Goal: Check status: Check status

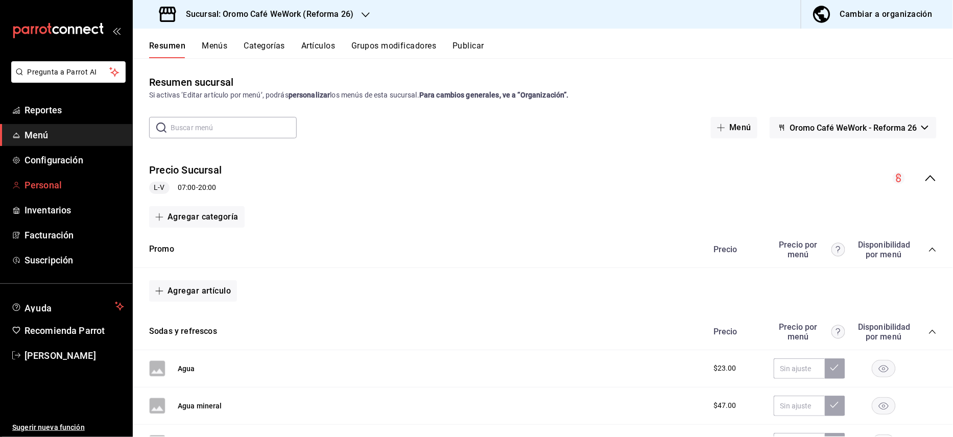
click at [48, 181] on span "Personal" at bounding box center [75, 185] width 100 height 14
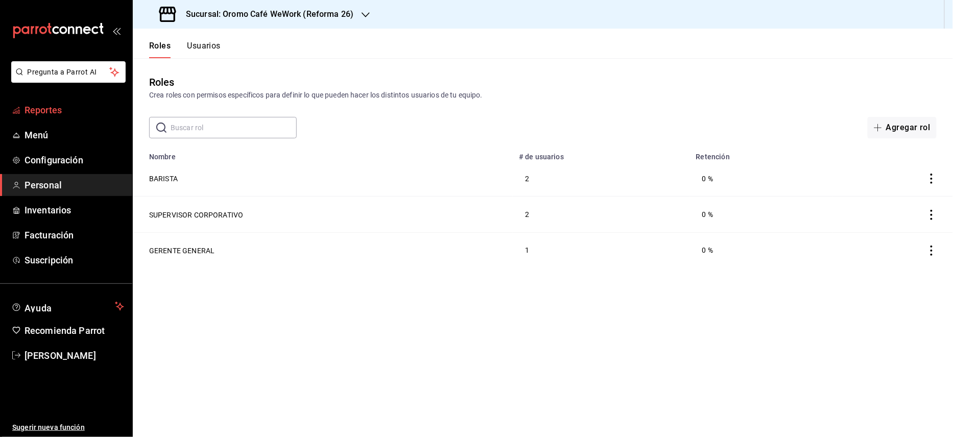
click at [60, 105] on span "Reportes" at bounding box center [75, 110] width 100 height 14
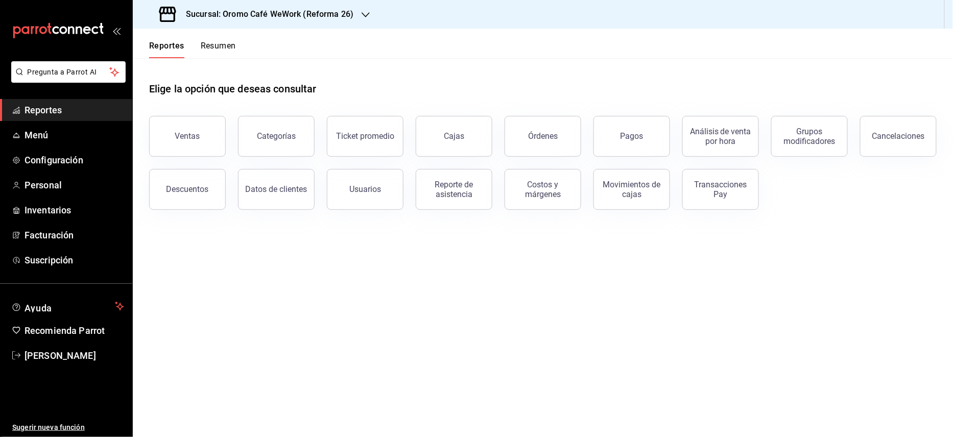
click at [357, 21] on div "Sucursal: Oromo Café WeWork (Reforma 26)" at bounding box center [257, 14] width 233 height 29
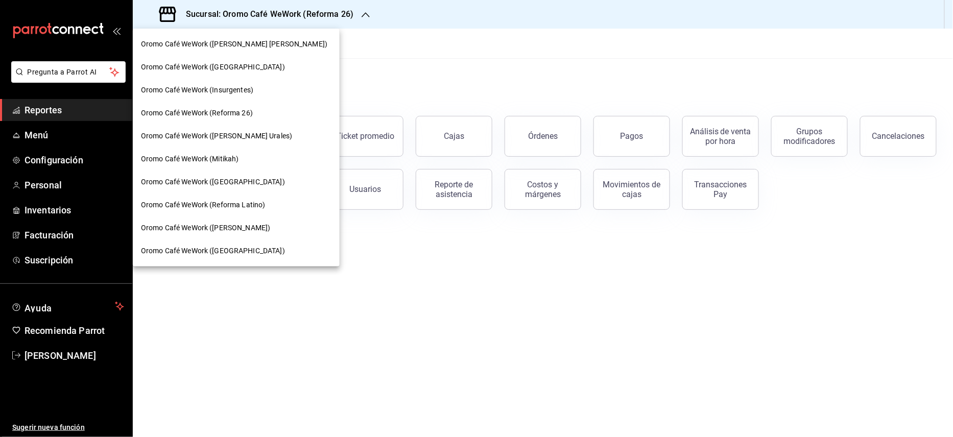
click at [585, 31] on div at bounding box center [476, 218] width 953 height 437
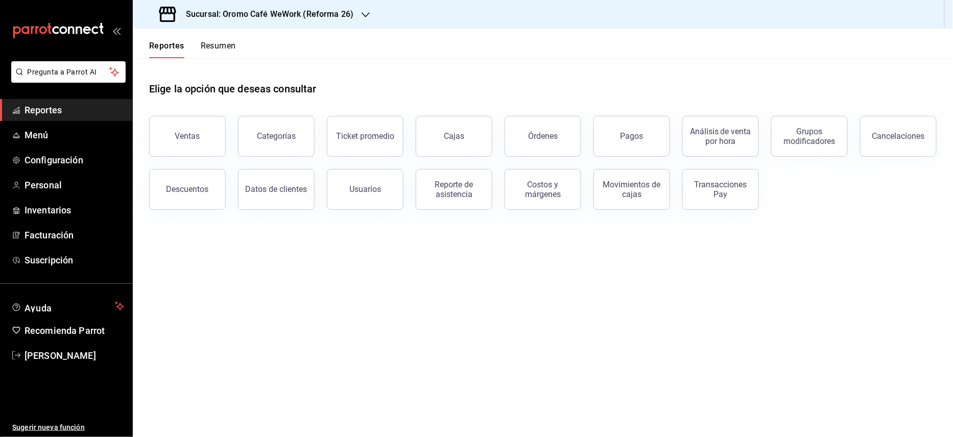
click at [318, 20] on div "Sucursal: Oromo Café WeWork (Reforma 26)" at bounding box center [257, 14] width 233 height 29
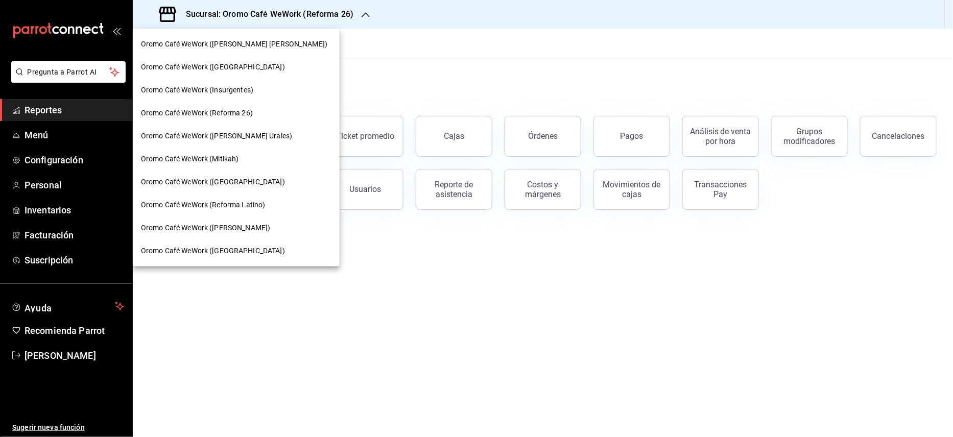
click at [256, 42] on span "Oromo Café WeWork ([PERSON_NAME] [PERSON_NAME])" at bounding box center [234, 44] width 186 height 11
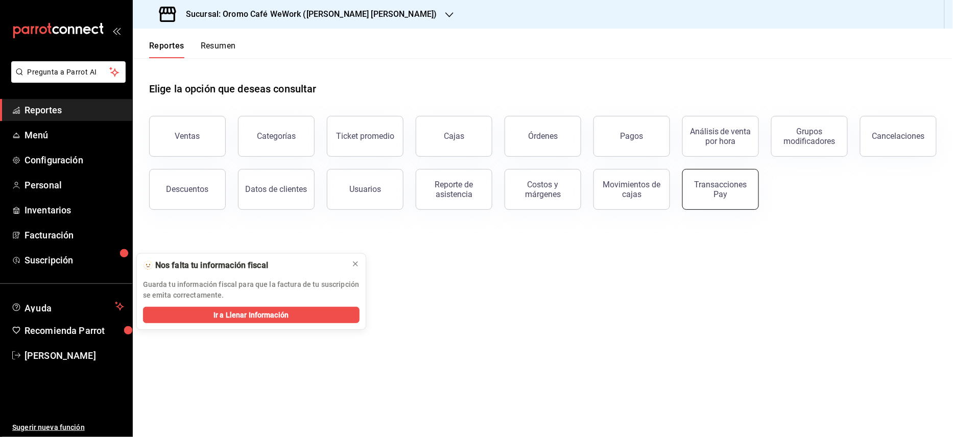
click at [702, 185] on div "Transacciones Pay" at bounding box center [720, 189] width 63 height 19
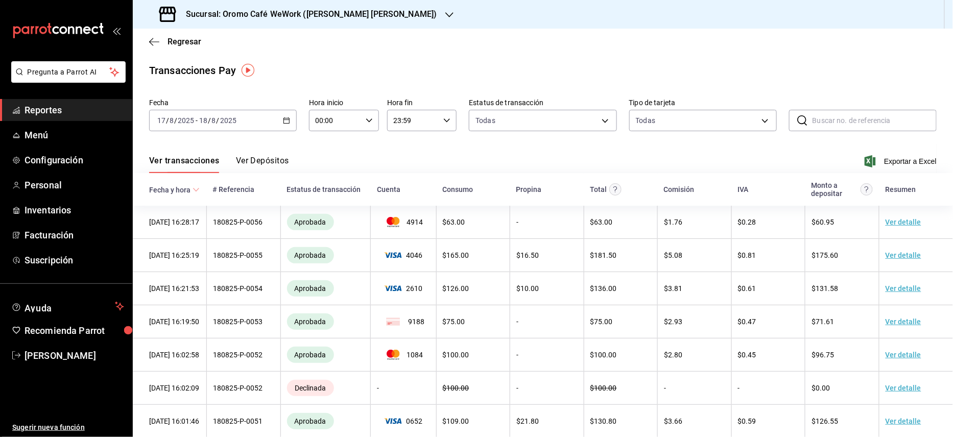
click at [264, 156] on button "Ver Depósitos" at bounding box center [262, 164] width 53 height 17
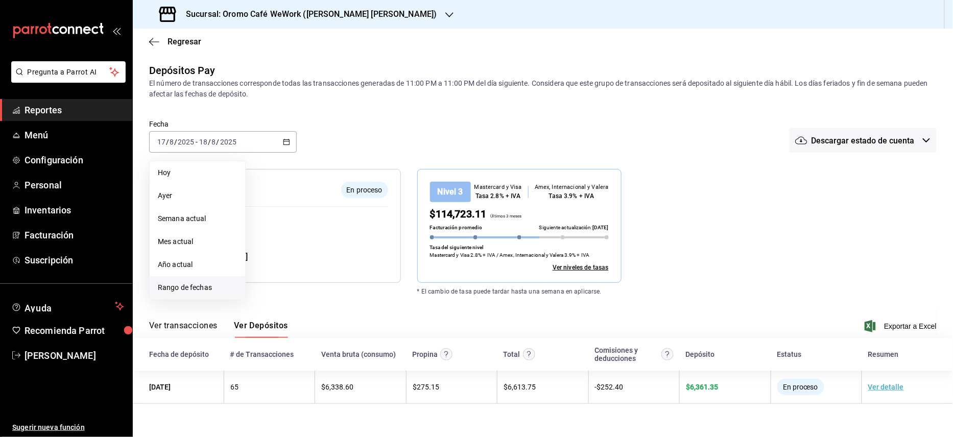
click at [203, 287] on span "Rango de fechas" at bounding box center [197, 288] width 79 height 11
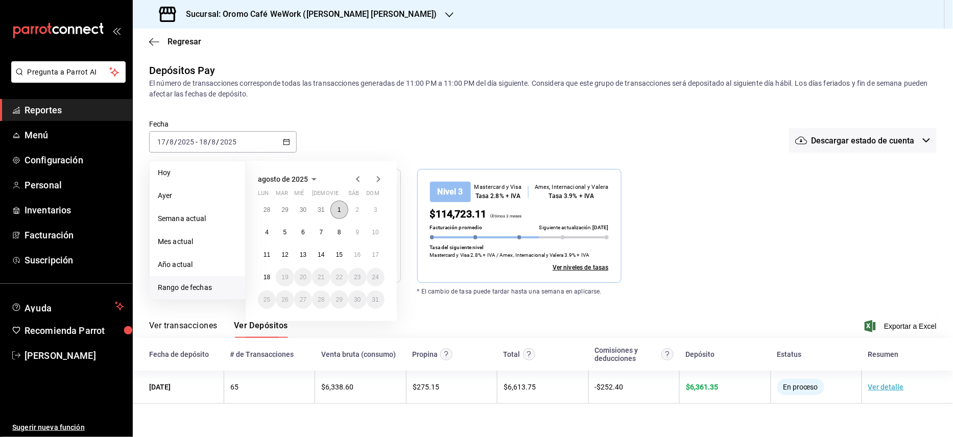
click at [344, 207] on button "1" at bounding box center [340, 210] width 18 height 18
click at [336, 254] on abbr "15" at bounding box center [339, 254] width 7 height 7
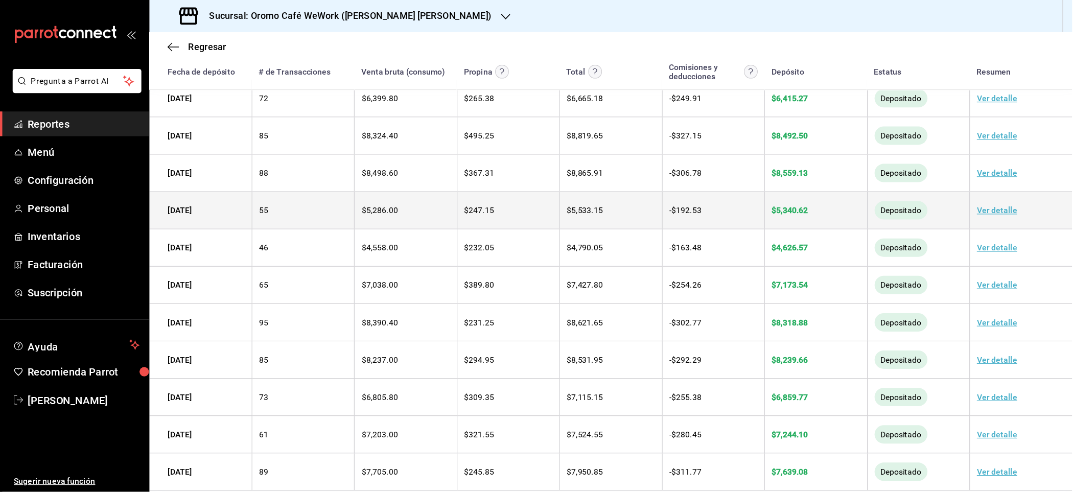
scroll to position [253, 0]
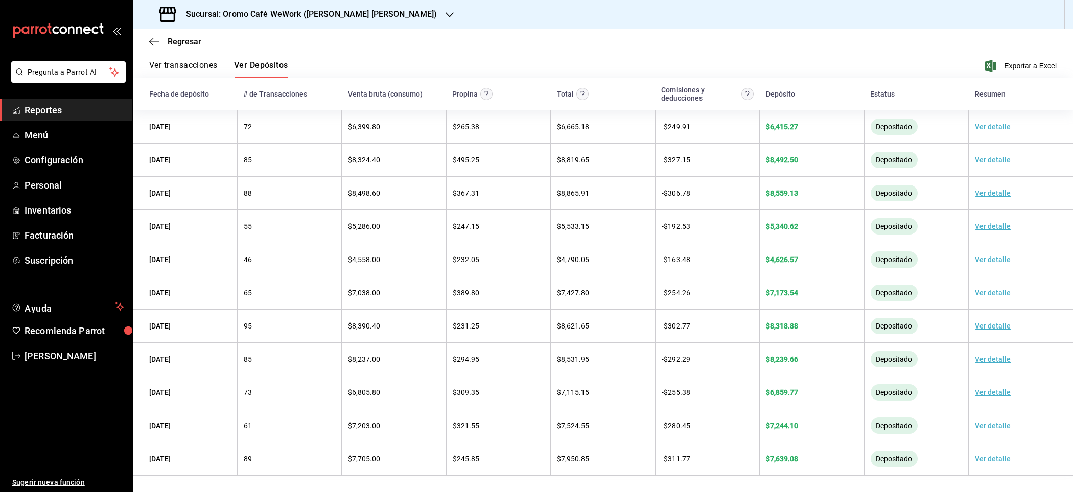
click at [738, 32] on div "Regresar" at bounding box center [603, 42] width 940 height 26
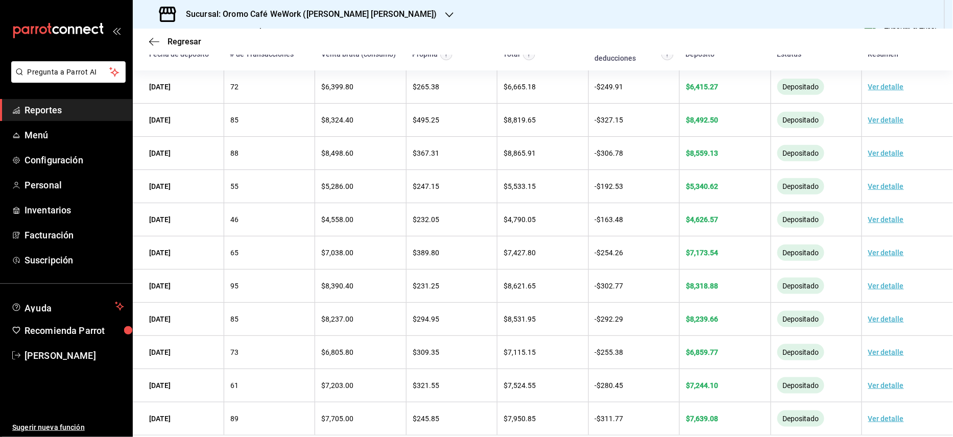
scroll to position [293, 0]
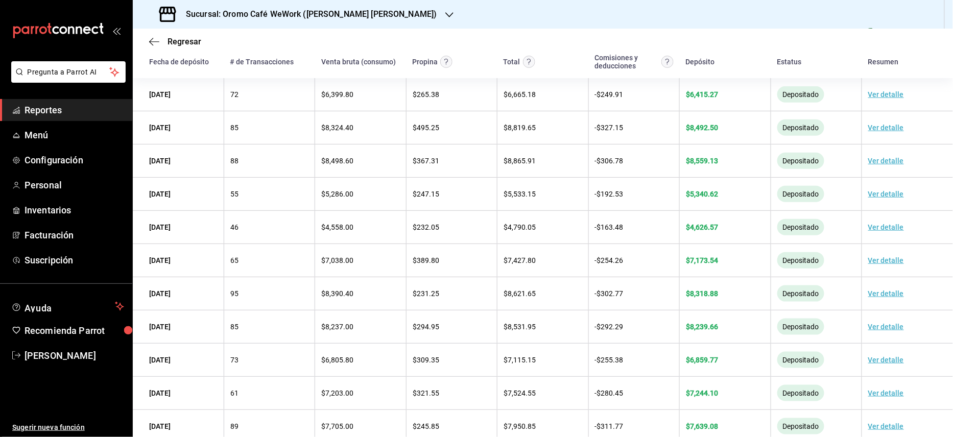
click at [359, 13] on h3 "Sucursal: Oromo Café WeWork ([PERSON_NAME] [PERSON_NAME])" at bounding box center [308, 14] width 260 height 12
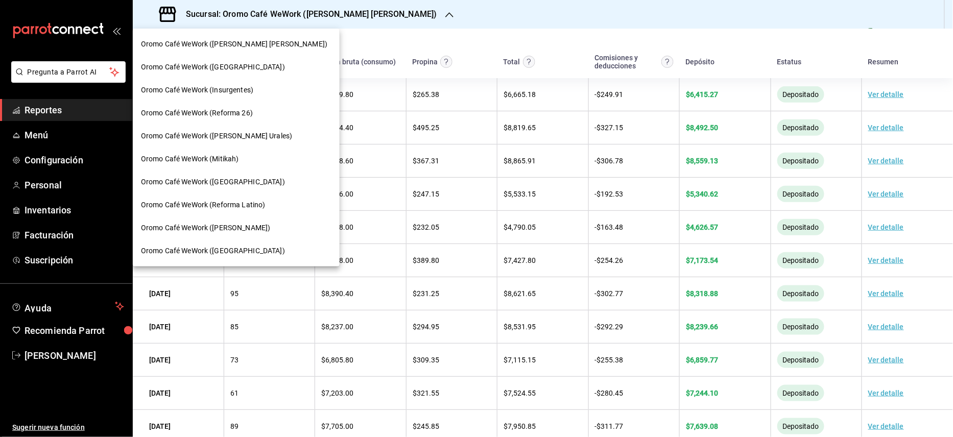
click at [221, 64] on span "Oromo Café WeWork ([GEOGRAPHIC_DATA])" at bounding box center [213, 67] width 144 height 11
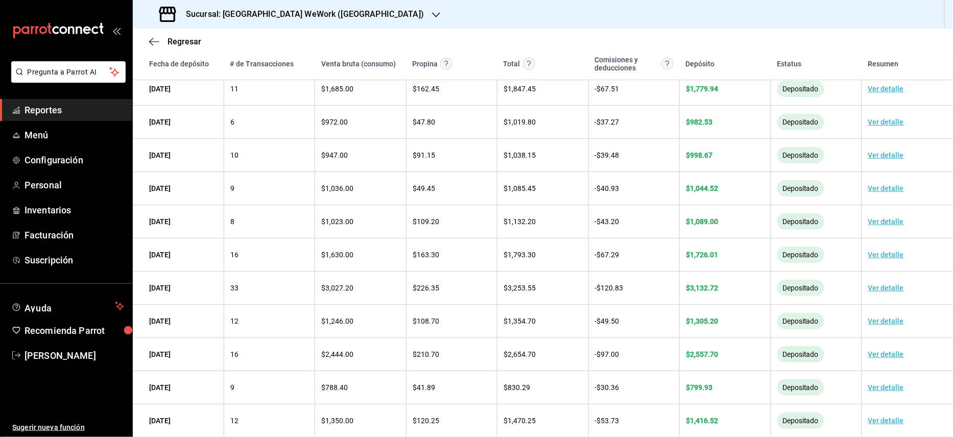
scroll to position [316, 0]
click at [343, 11] on h3 "Sucursal: [GEOGRAPHIC_DATA] WeWork ([GEOGRAPHIC_DATA])" at bounding box center [301, 14] width 246 height 12
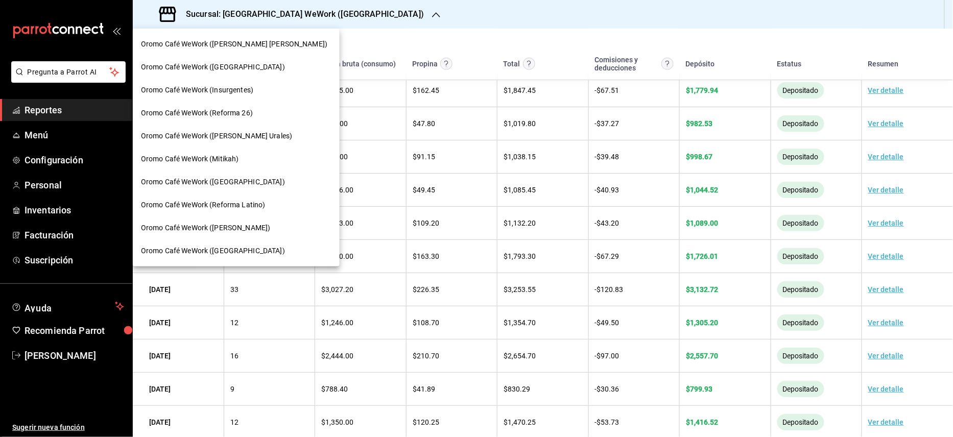
click at [234, 88] on span "Oromo Café WeWork (Insurgentes)" at bounding box center [197, 90] width 112 height 11
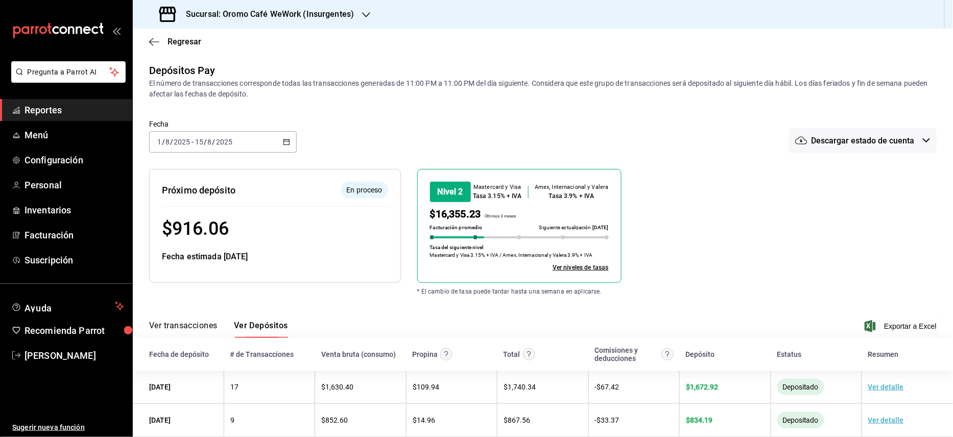
click at [344, 13] on h3 "Sucursal: Oromo Café WeWork (Insurgentes)" at bounding box center [266, 14] width 176 height 12
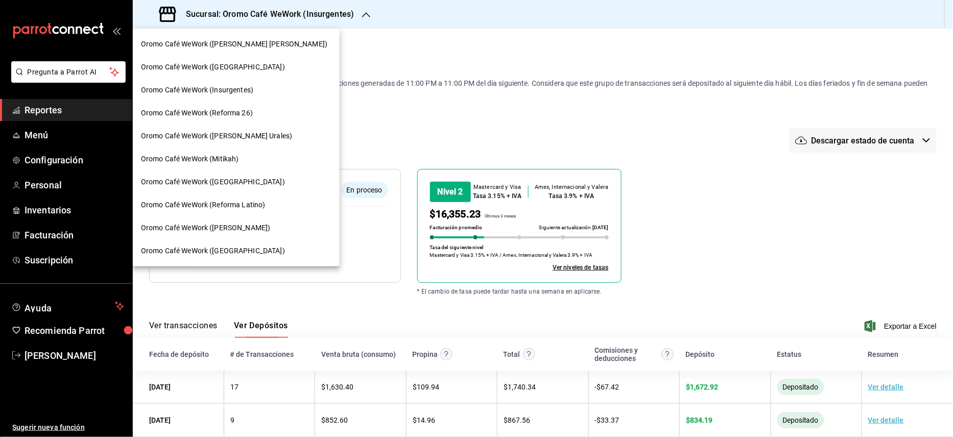
click at [363, 61] on div at bounding box center [476, 218] width 953 height 437
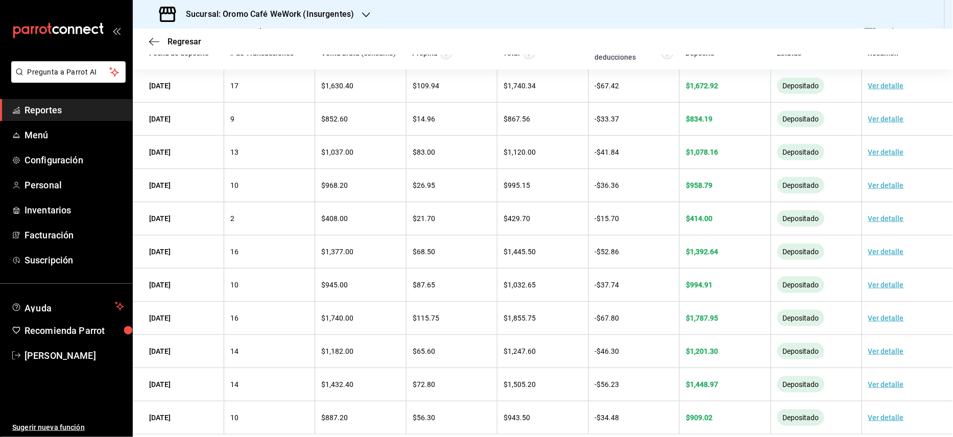
scroll to position [299, 0]
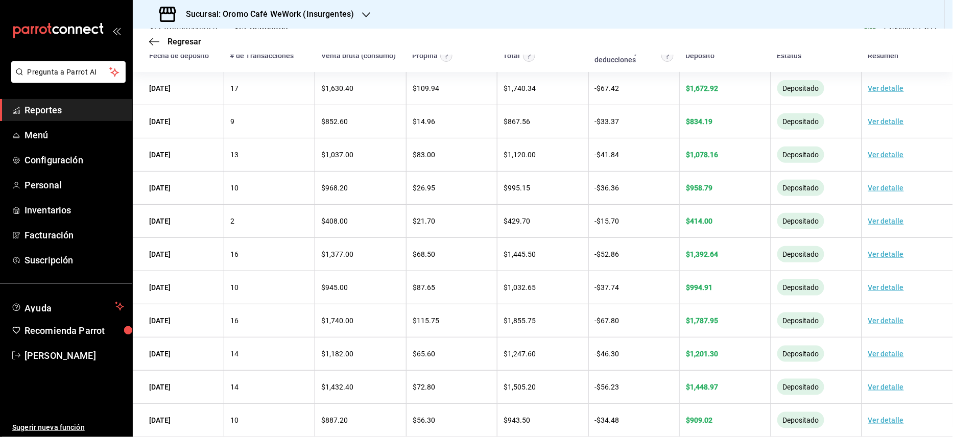
click at [334, 14] on h3 "Sucursal: Oromo Café WeWork (Insurgentes)" at bounding box center [266, 14] width 176 height 12
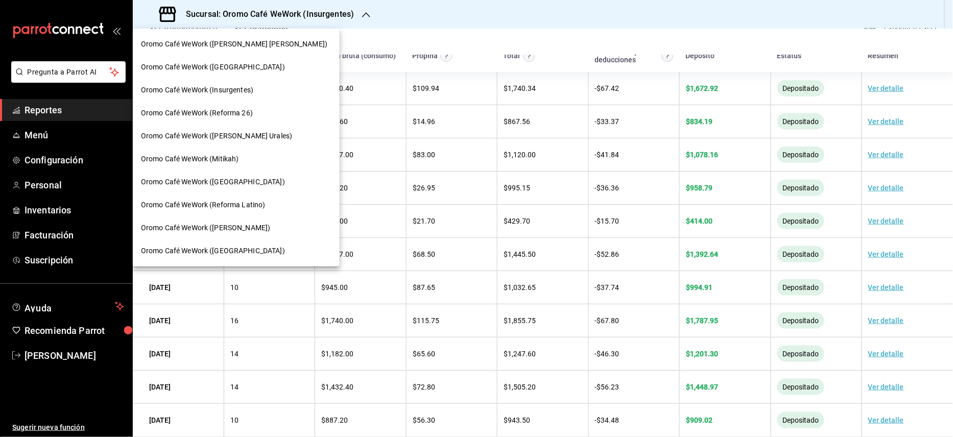
click at [233, 109] on span "Oromo Café WeWork (Reforma 26)" at bounding box center [197, 113] width 112 height 11
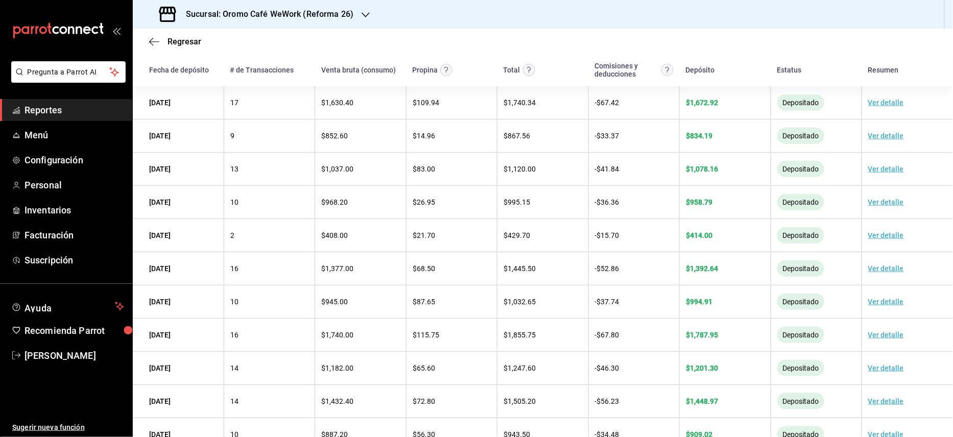
scroll to position [292, 0]
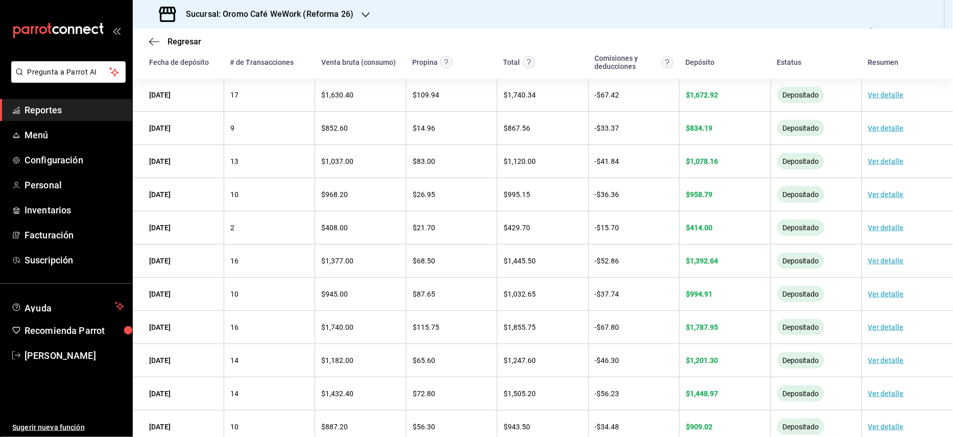
click at [341, 12] on h3 "Sucursal: Oromo Café WeWork (Reforma 26)" at bounding box center [266, 14] width 176 height 12
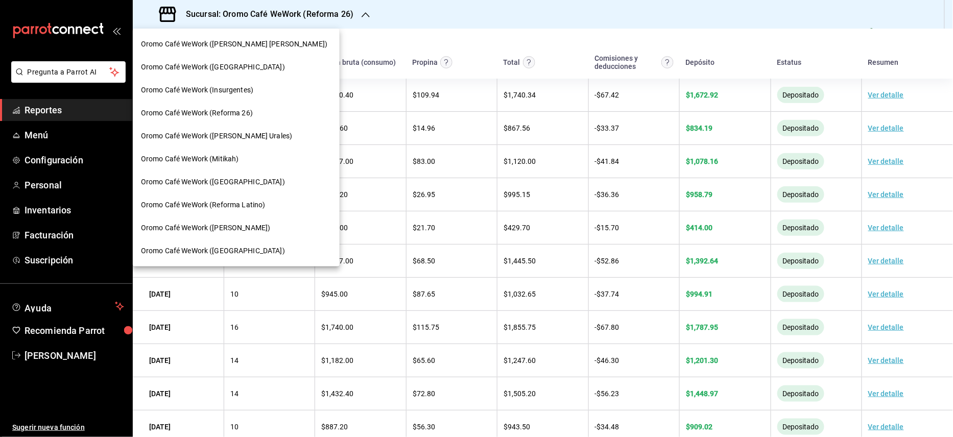
click at [246, 133] on span "Oromo Café WeWork ([PERSON_NAME] Urales)" at bounding box center [216, 136] width 151 height 11
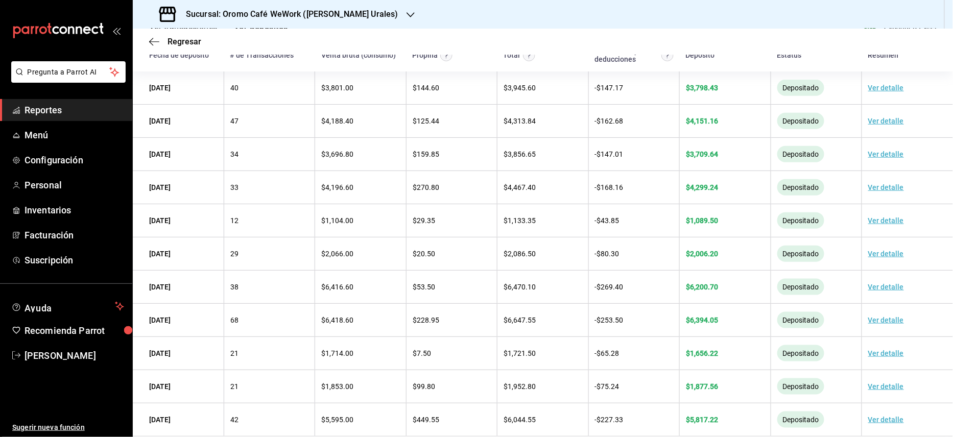
scroll to position [299, 0]
click at [364, 13] on div "Sucursal: Oromo Café WeWork ([PERSON_NAME] Urales)" at bounding box center [280, 14] width 278 height 29
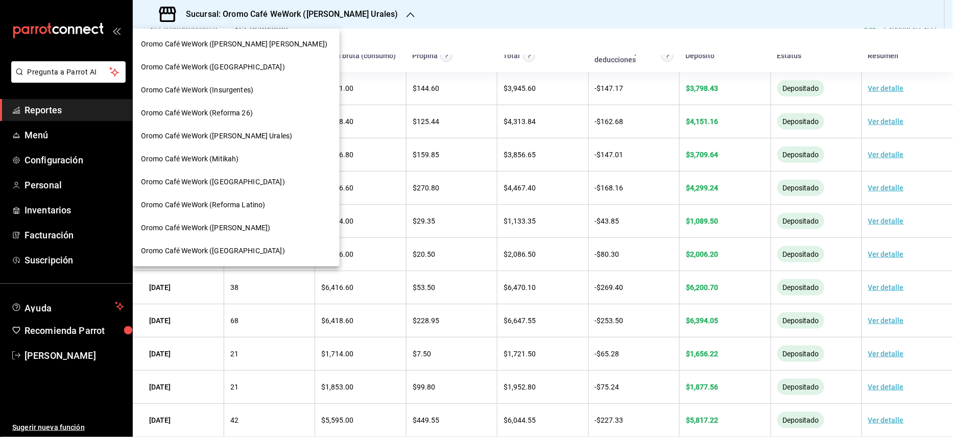
click at [209, 160] on span "Oromo Café WeWork (Mitikah)" at bounding box center [190, 159] width 98 height 11
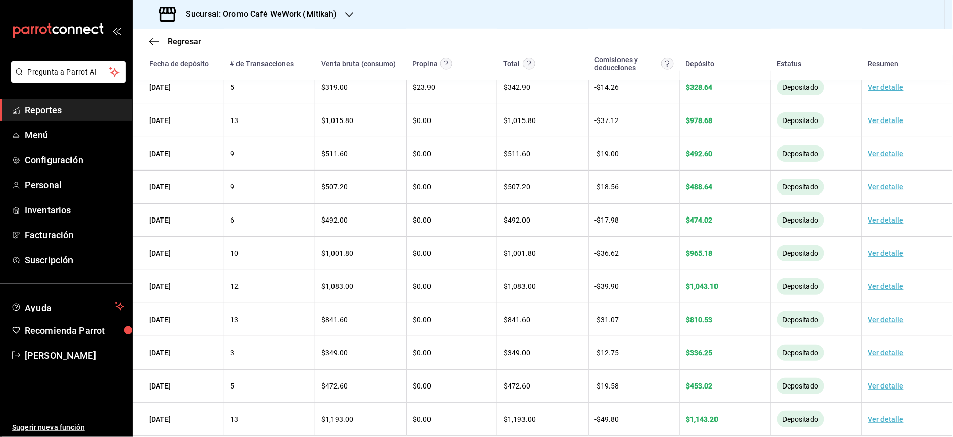
scroll to position [317, 0]
click at [322, 22] on div "Sucursal: Oromo Café WeWork (Mitikah)" at bounding box center [249, 14] width 217 height 29
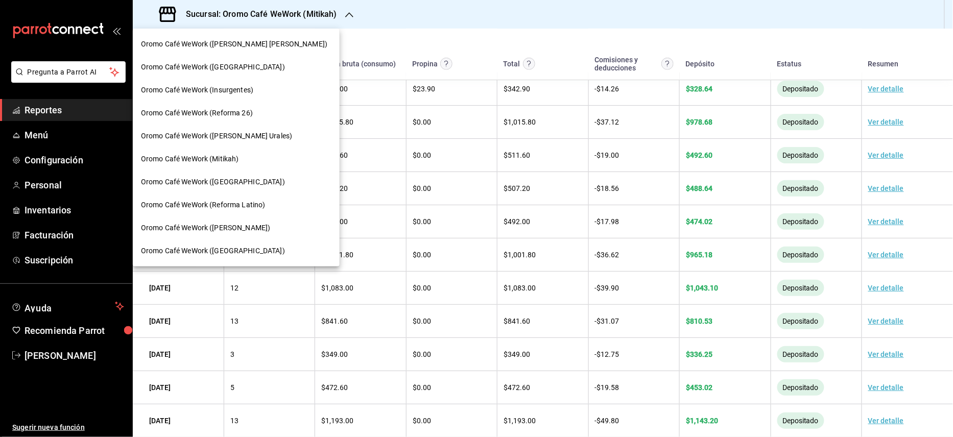
click at [214, 177] on span "Oromo Café WeWork ([GEOGRAPHIC_DATA])" at bounding box center [213, 182] width 144 height 11
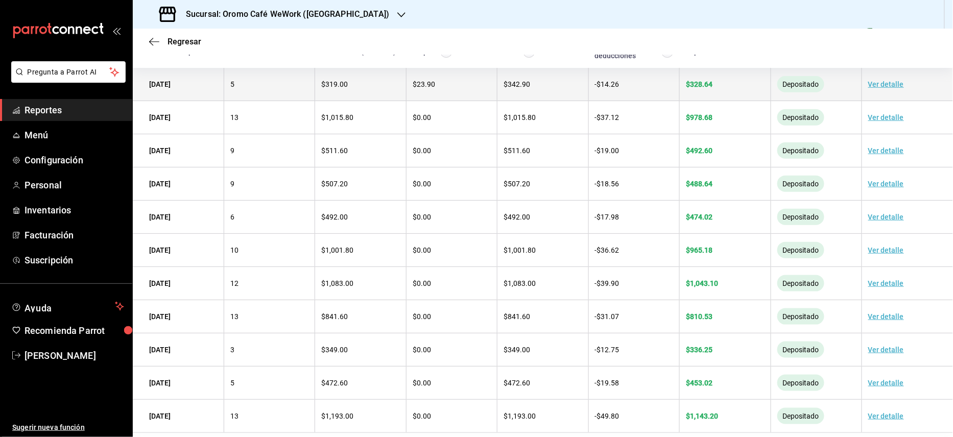
scroll to position [235, 0]
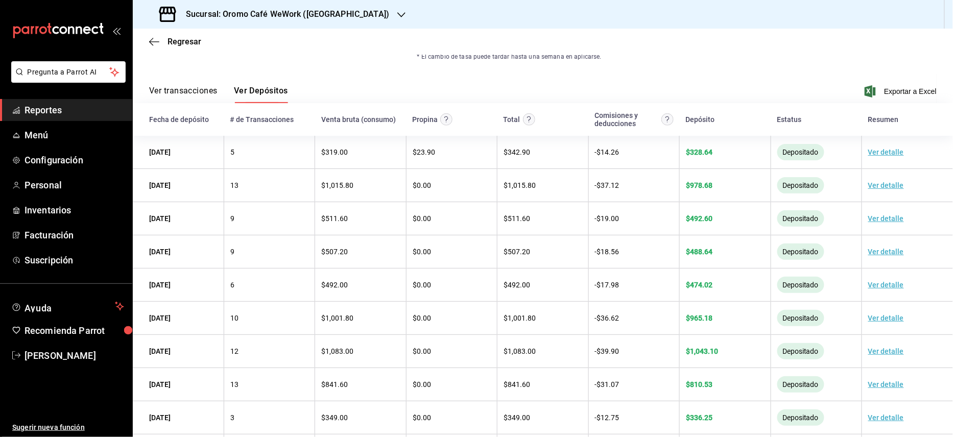
click at [354, 19] on div "Sucursal: Oromo Café WeWork ([GEOGRAPHIC_DATA])" at bounding box center [275, 14] width 269 height 29
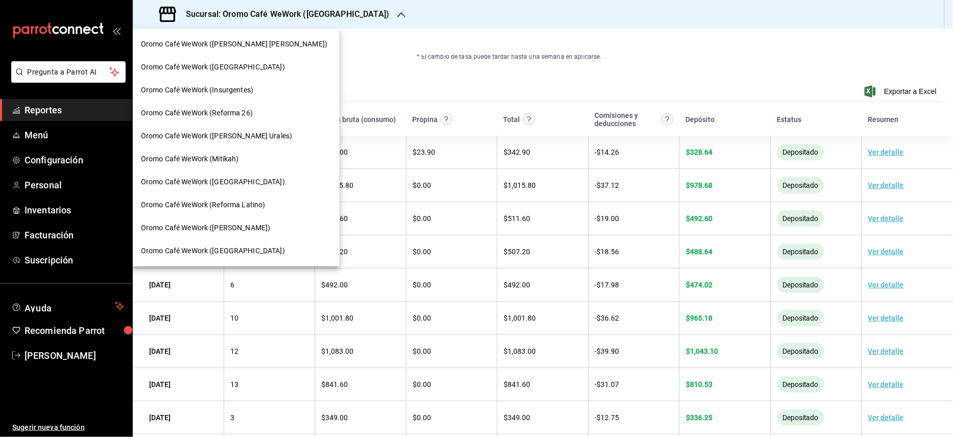
click at [248, 203] on span "Oromo Café WeWork (Reforma Latino)" at bounding box center [203, 205] width 124 height 11
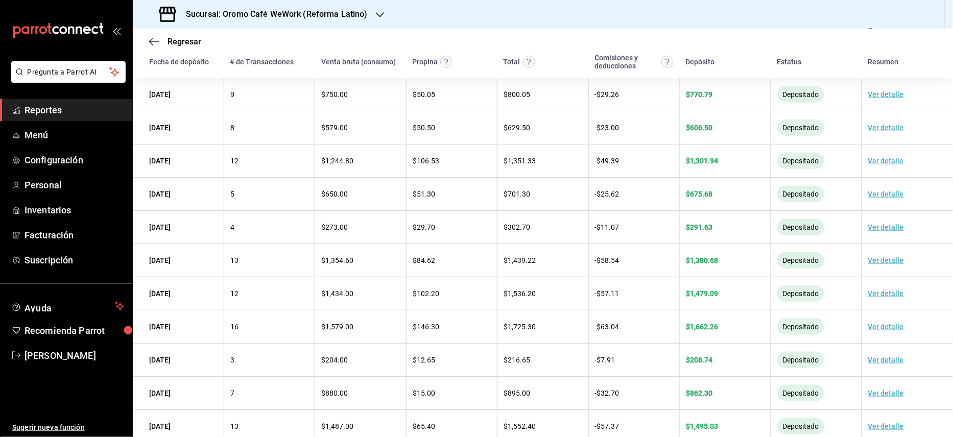
scroll to position [294, 0]
click at [377, 17] on icon "button" at bounding box center [380, 15] width 8 height 8
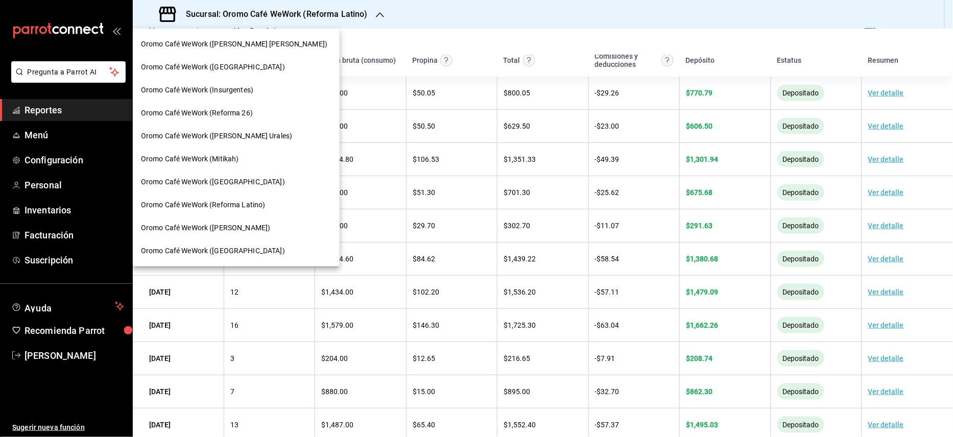
click at [266, 226] on span "Oromo Café WeWork ([PERSON_NAME])" at bounding box center [205, 228] width 129 height 11
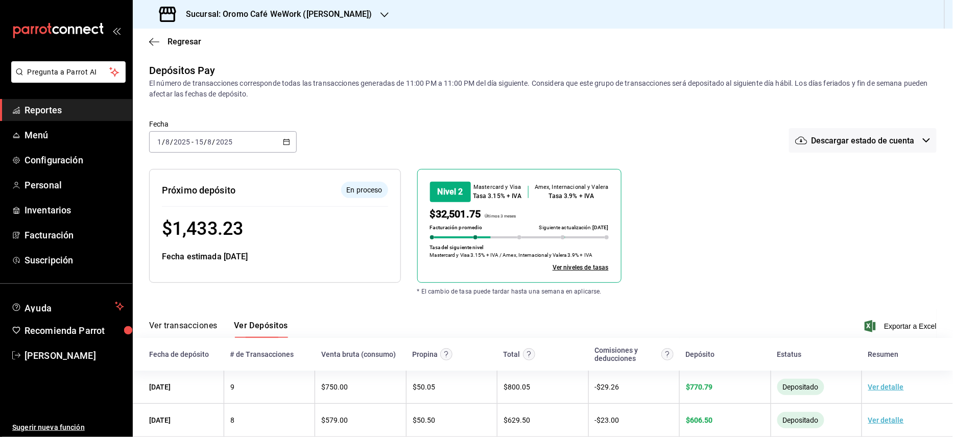
click at [382, 13] on div "Sucursal: Oromo Café WeWork ([PERSON_NAME])" at bounding box center [267, 14] width 252 height 29
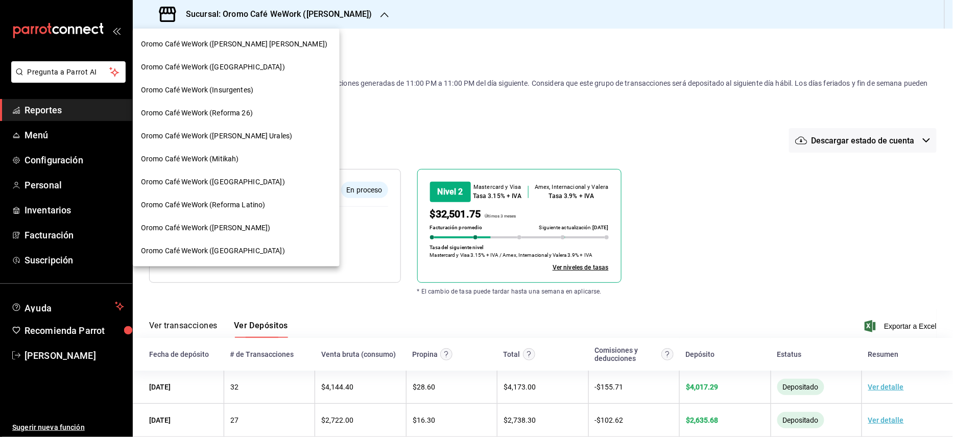
click at [247, 249] on span "Oromo Café WeWork ([GEOGRAPHIC_DATA])" at bounding box center [213, 251] width 144 height 11
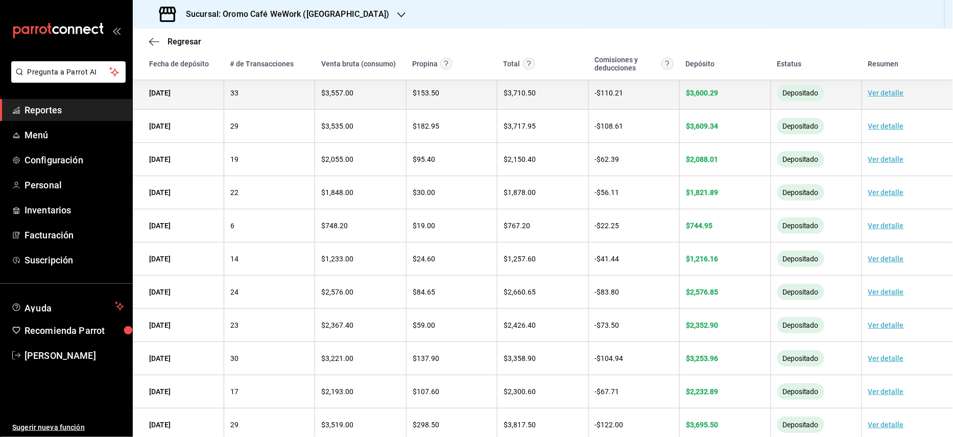
scroll to position [317, 0]
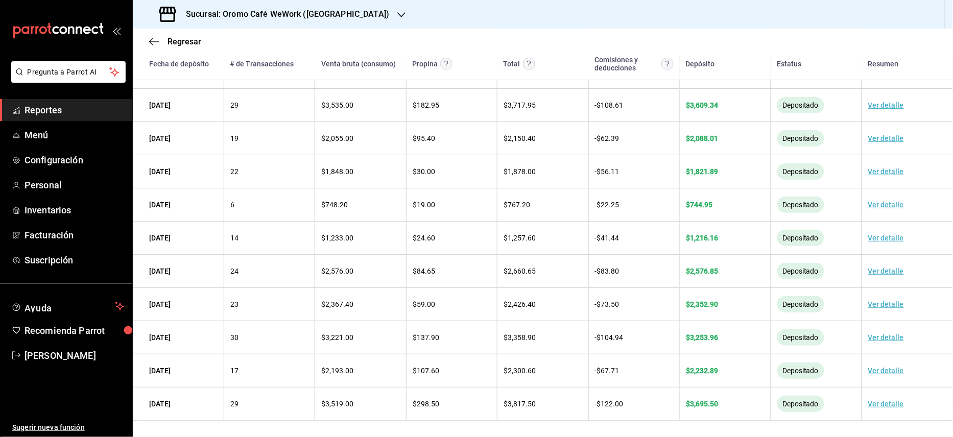
click at [350, 17] on div "Sucursal: Oromo Café WeWork ([GEOGRAPHIC_DATA])" at bounding box center [275, 14] width 269 height 29
